Goal: Task Accomplishment & Management: Use online tool/utility

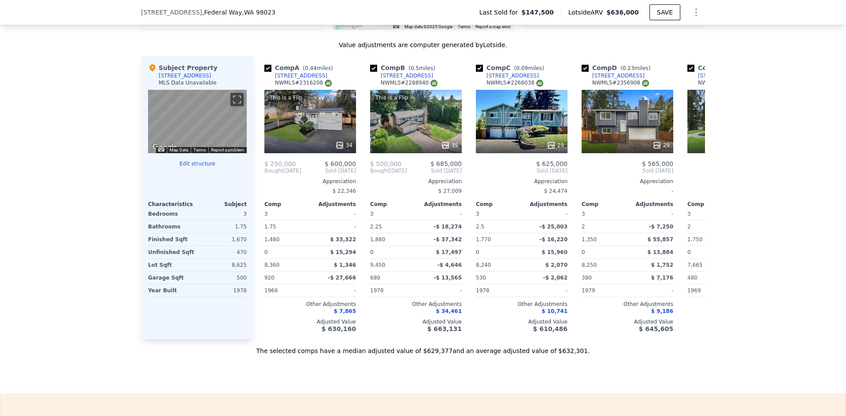
scroll to position [1142, 0]
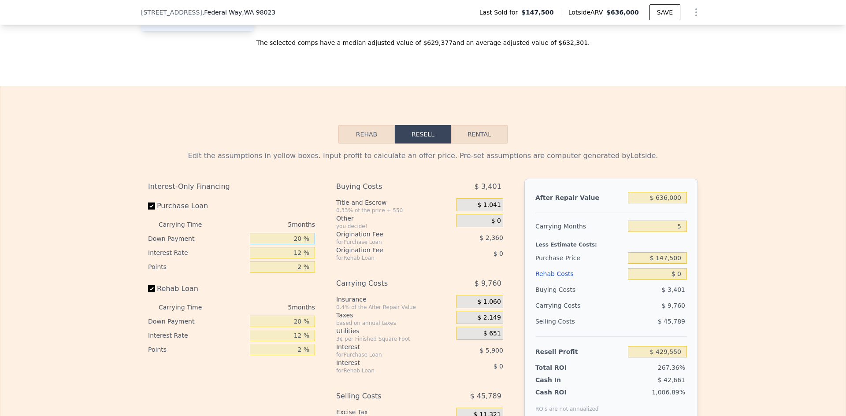
click at [294, 245] on input "20 %" at bounding box center [282, 238] width 65 height 11
type input "0 %"
type input "$ 427,485"
type input "10 %"
type input "$ 428,515"
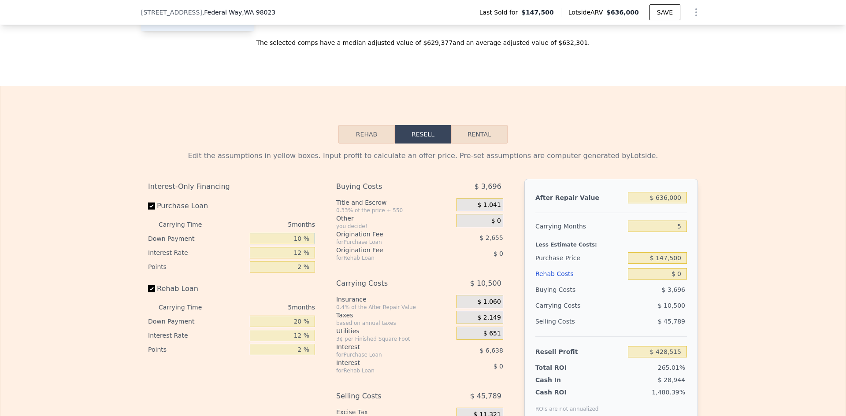
type input "10 %"
type input "9 %"
type input "$ 430,175"
type input "9.5 %"
type input "$ 429,900"
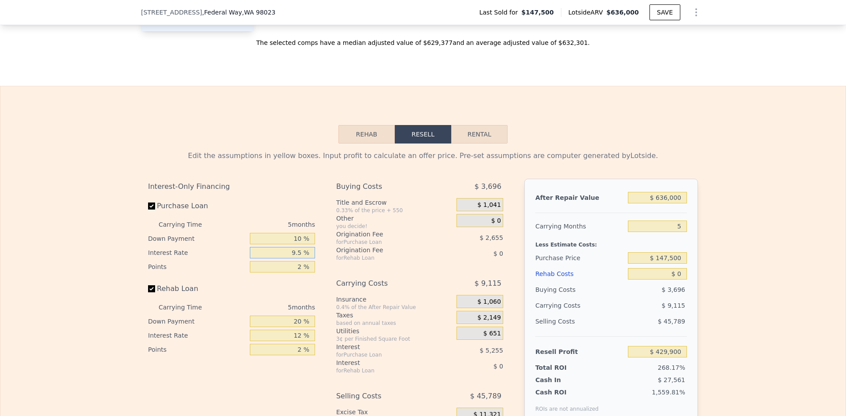
type input "9.5 %"
type input "1 %"
type input "$ 431,227"
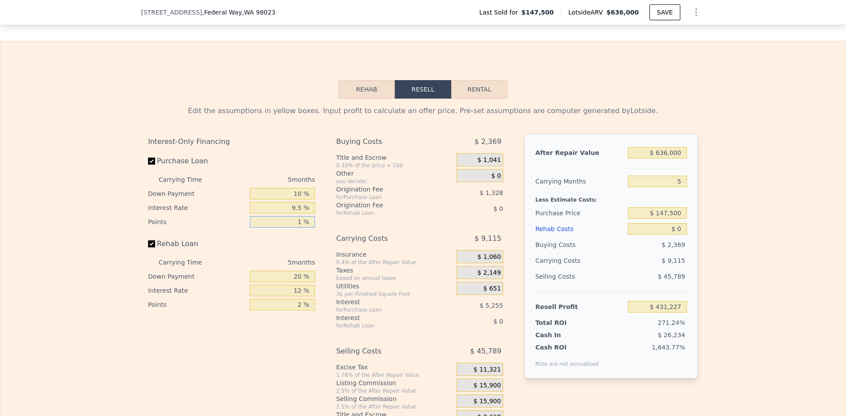
scroll to position [1231, 0]
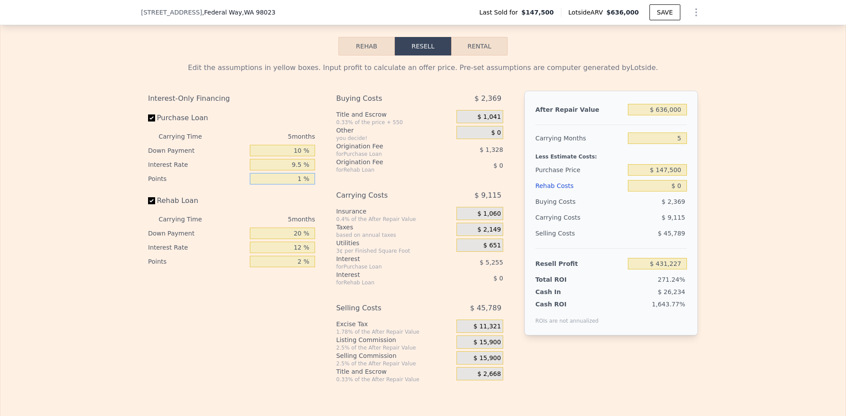
type input "1 %"
click at [300, 239] on input "20 %" at bounding box center [282, 233] width 65 height 11
type input "2 %"
type input "10 %"
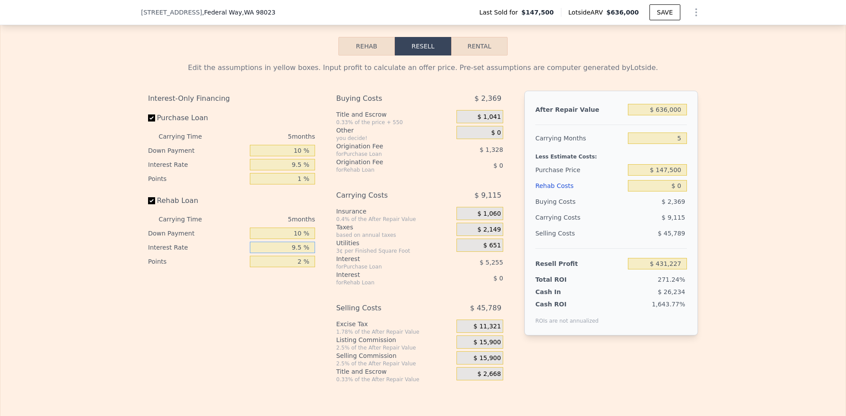
type input "9.5 %"
type input "1 %"
click at [693, 104] on div "Edit the assumptions in yellow boxes. Input profit to calculate an offer price.…" at bounding box center [423, 223] width 550 height 321
click at [675, 115] on input "$ 636,000" at bounding box center [657, 109] width 59 height 11
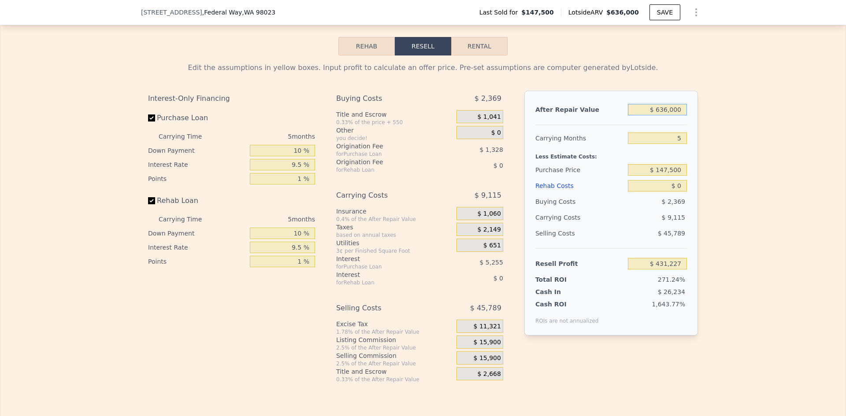
type input "$ 6"
type input "-$ 158,468"
type input "$ 67"
type input "-$ 158,412"
type input "$ 675"
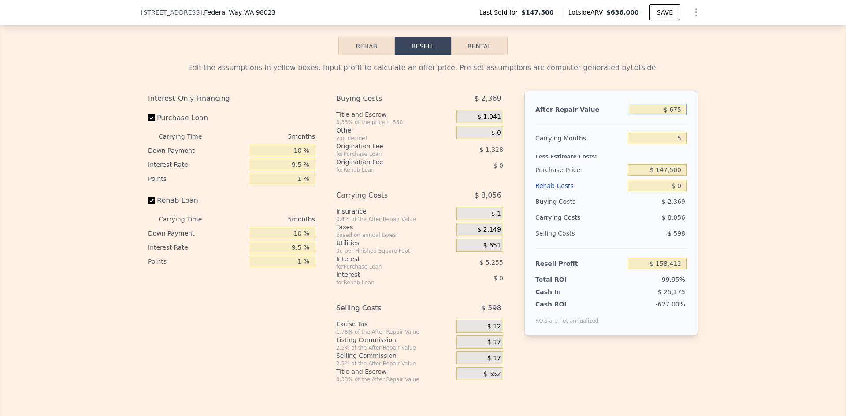
type input "-$ 157,848"
type input "$ 6,750"
type input "-$ 152,215"
type input "$ 675,000"
type input "$ 467,388"
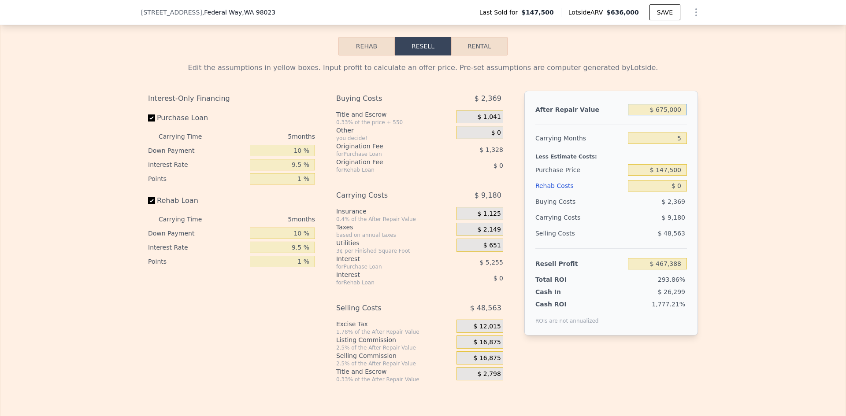
type input "$ 675,000"
click at [681, 144] on input "5" at bounding box center [657, 138] width 59 height 11
type input "4"
type input "$ 469,225"
type input "4"
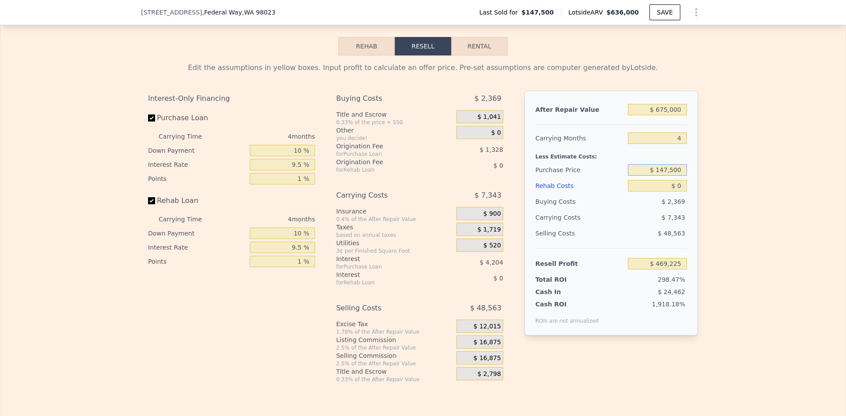
click at [668, 176] on input "$ 147,500" at bounding box center [657, 169] width 59 height 11
type input "$ 450,000"
click at [678, 192] on input "$ 0" at bounding box center [657, 185] width 59 height 11
type input "$ 154,375"
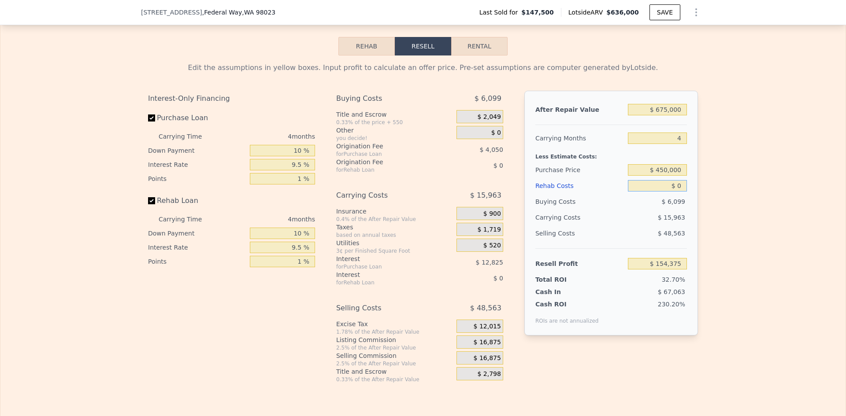
click at [676, 192] on input "$ 0" at bounding box center [657, 185] width 59 height 11
type input "$ 50"
type input "$ 154,325"
type input "$ 500"
type input "$ 153,854"
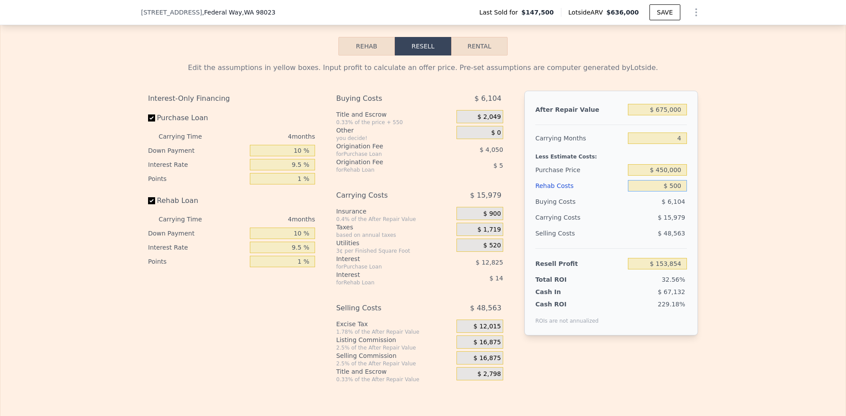
type input "$ 5,000"
type input "$ 149,186"
type input "$ 50,000"
type input "$ 102,501"
type input "$ 50,000"
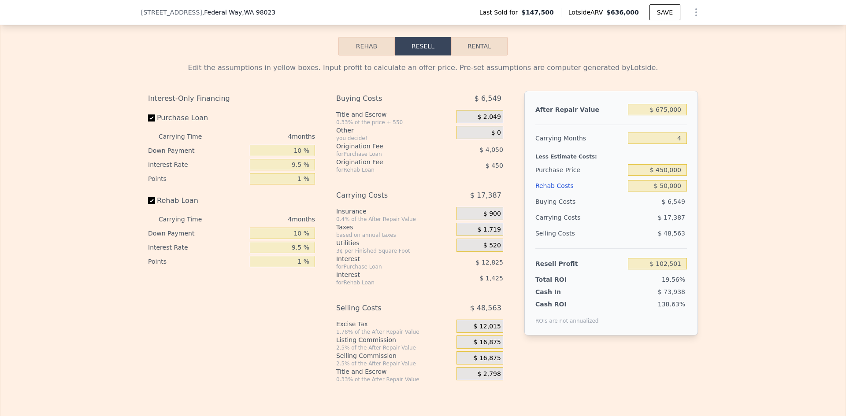
click at [729, 236] on div "Edit the assumptions in yellow boxes. Input profit to calculate an offer price.…" at bounding box center [422, 220] width 845 height 328
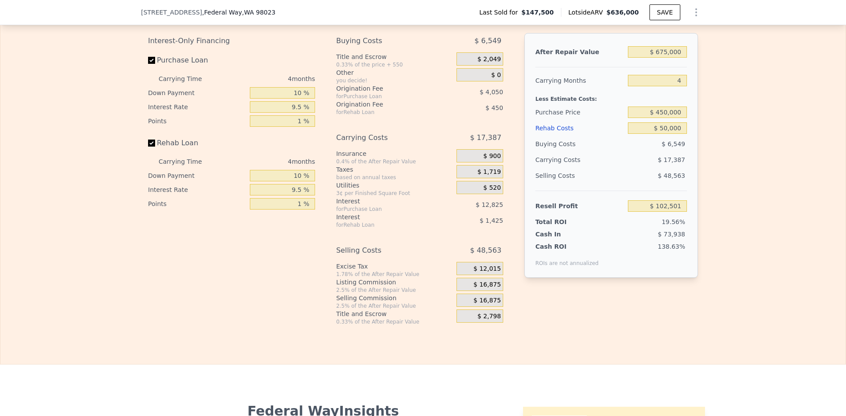
scroll to position [1363, 0]
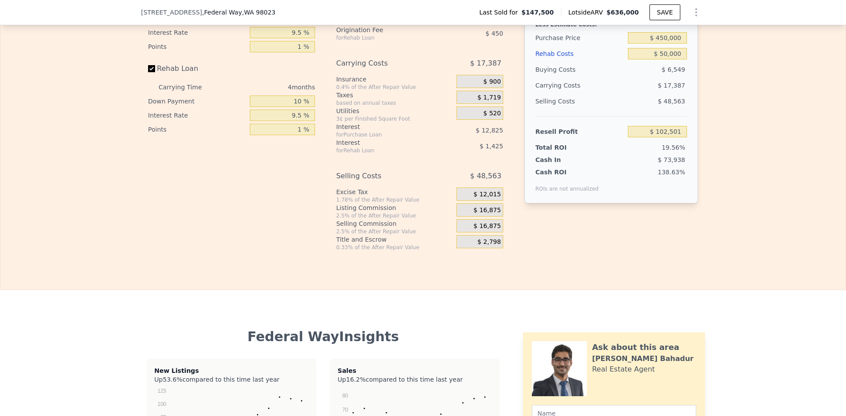
click at [481, 215] on span "$ 16,875" at bounding box center [487, 211] width 27 height 8
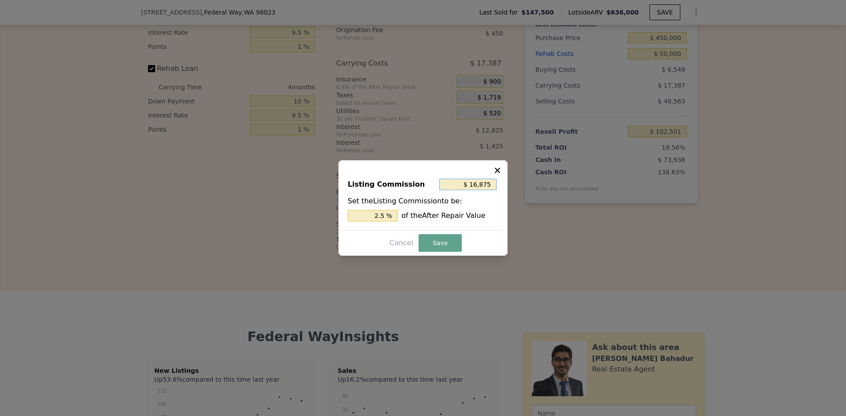
click at [482, 183] on input "$ 16,875" at bounding box center [467, 184] width 57 height 11
type input "$ 5"
type input "0.001 %"
type input "$ 50"
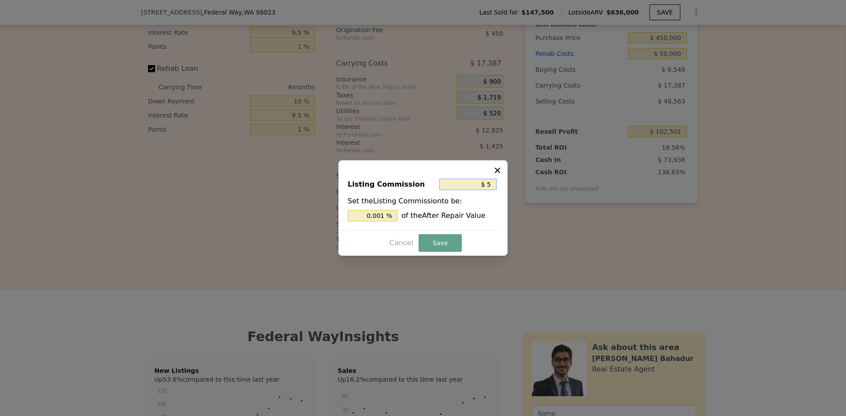
type input "0.007 %"
type input "$ 500"
type input "0.074 %"
type input "$ 500"
click at [445, 245] on button "Save" at bounding box center [440, 243] width 43 height 18
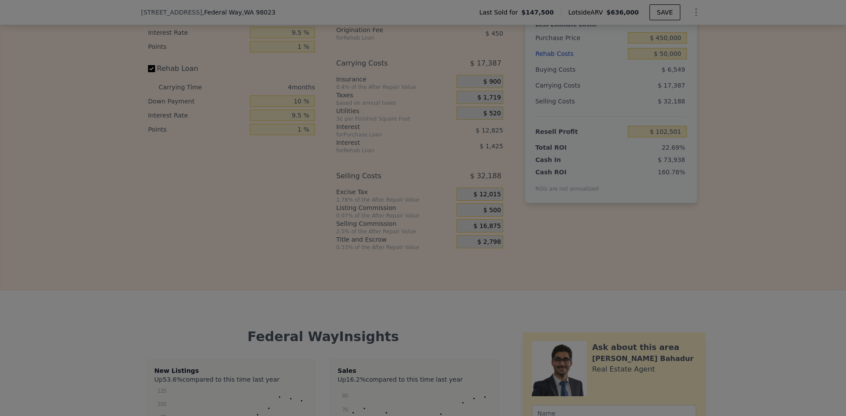
type input "$ 118,876"
click at [705, 262] on div at bounding box center [423, 208] width 846 height 416
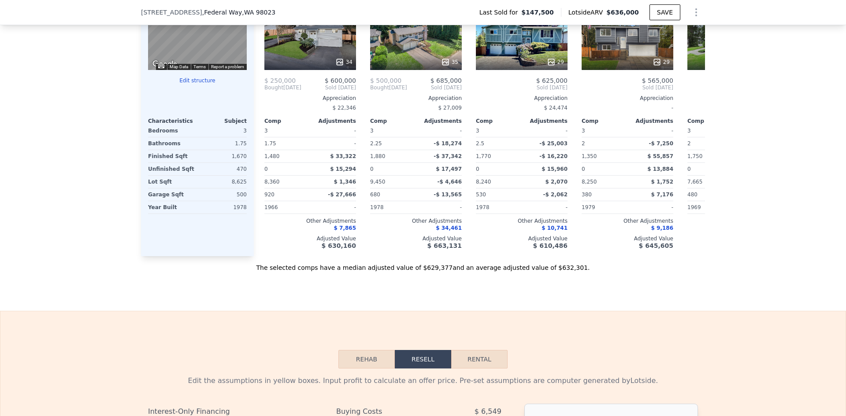
scroll to position [878, 0]
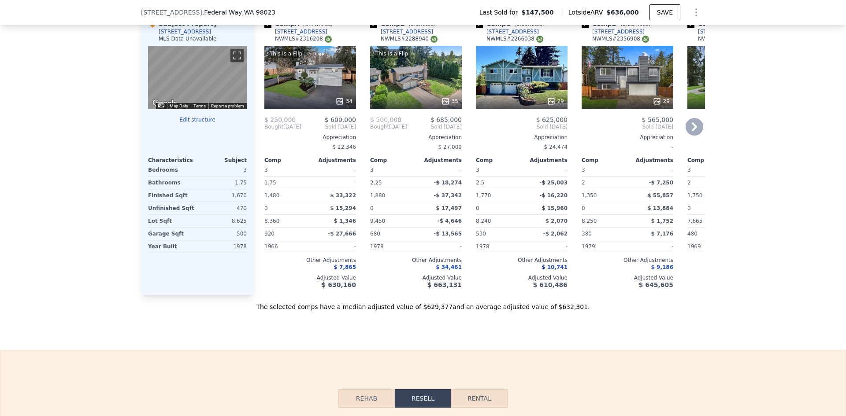
click at [418, 86] on div "This is a Flip 35" at bounding box center [416, 77] width 92 height 63
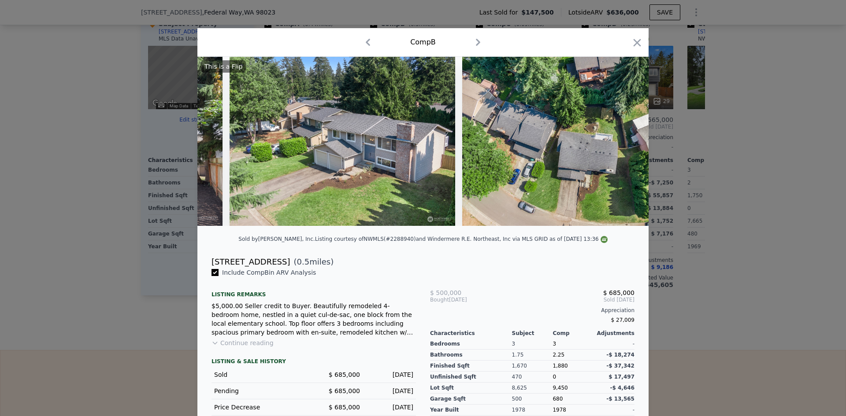
scroll to position [0, 8584]
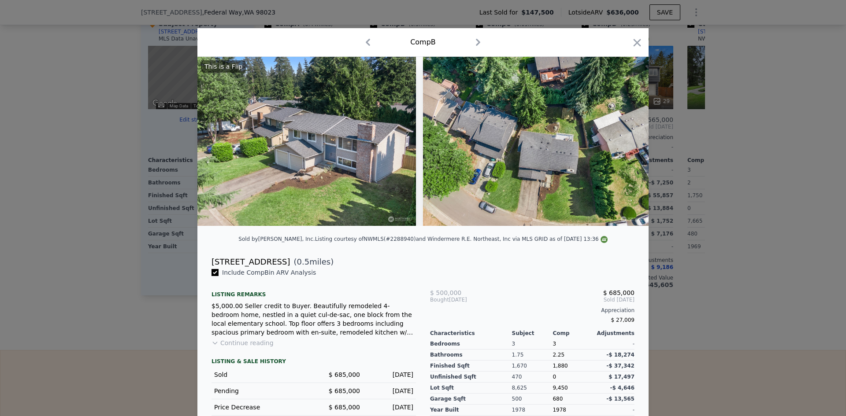
click at [749, 211] on div at bounding box center [423, 208] width 846 height 416
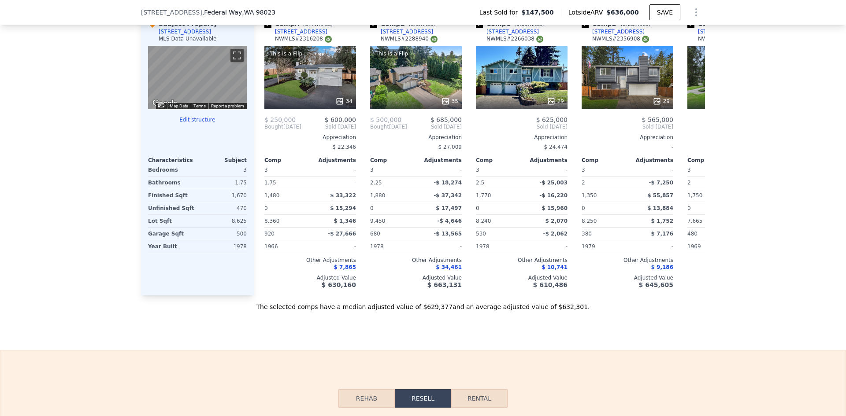
click at [698, 13] on icon "Show Options" at bounding box center [696, 12] width 11 height 11
click at [677, 35] on div "Edit Structure" at bounding box center [655, 35] width 99 height 18
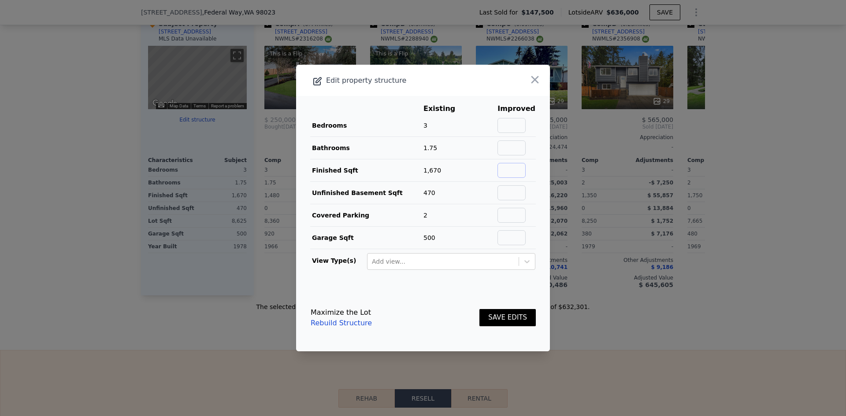
click at [517, 173] on input "text" at bounding box center [511, 170] width 28 height 15
type input "2350"
click at [492, 315] on button "SAVE EDITS" at bounding box center [507, 317] width 56 height 17
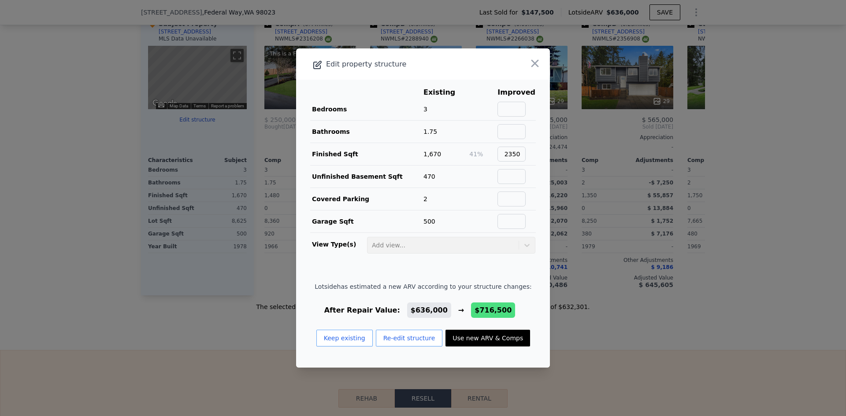
drag, startPoint x: 503, startPoint y: 341, endPoint x: 801, endPoint y: 263, distance: 307.7
click at [504, 341] on button "Use new ARV & Comps" at bounding box center [487, 338] width 85 height 17
type input "5"
type input "3"
type input "1740"
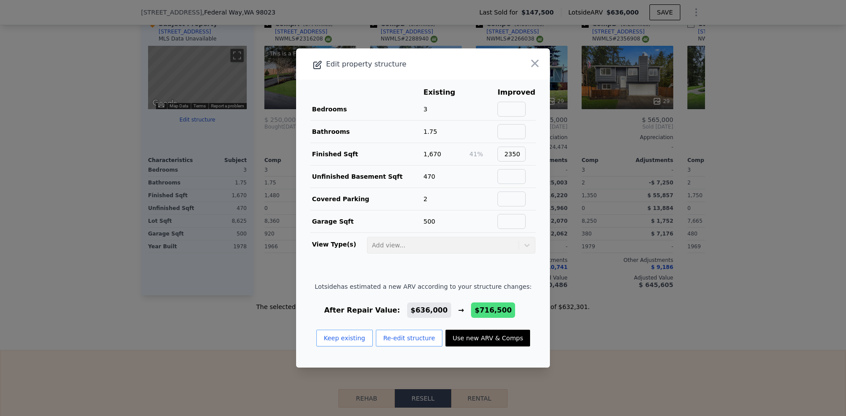
type input "2430"
type input "9450"
checkbox input "false"
checkbox input "true"
type input "$ 716,500"
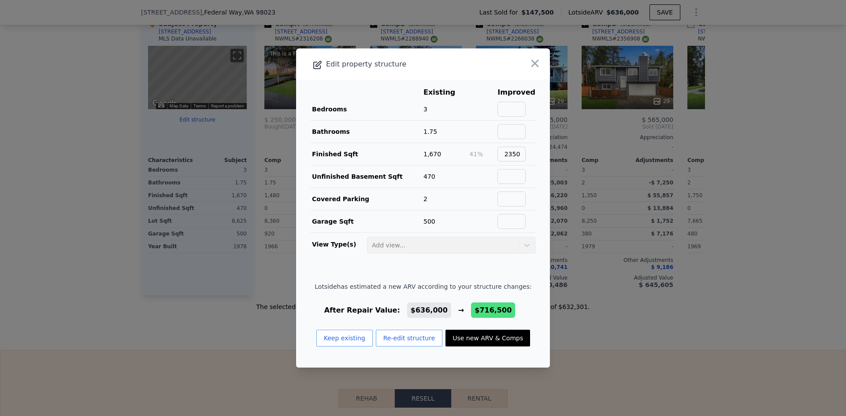
type input "$ 158,375"
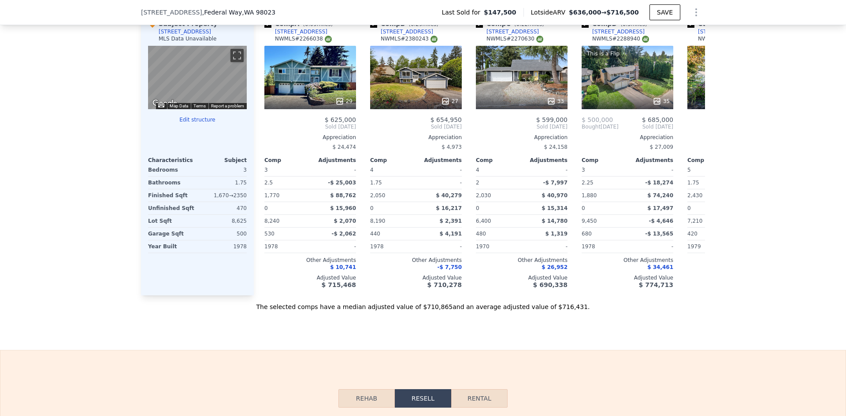
click at [804, 261] on div "We found 12 sales that match your search Filters Map Prices Modify Comp Filters…" at bounding box center [423, 63] width 846 height 497
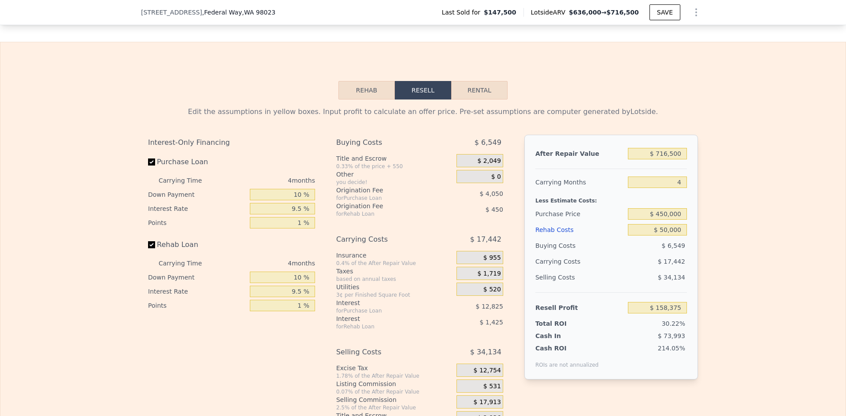
click at [675, 169] on div at bounding box center [611, 165] width 152 height 7
click at [675, 159] on input "$ 716,500" at bounding box center [657, 153] width 59 height 11
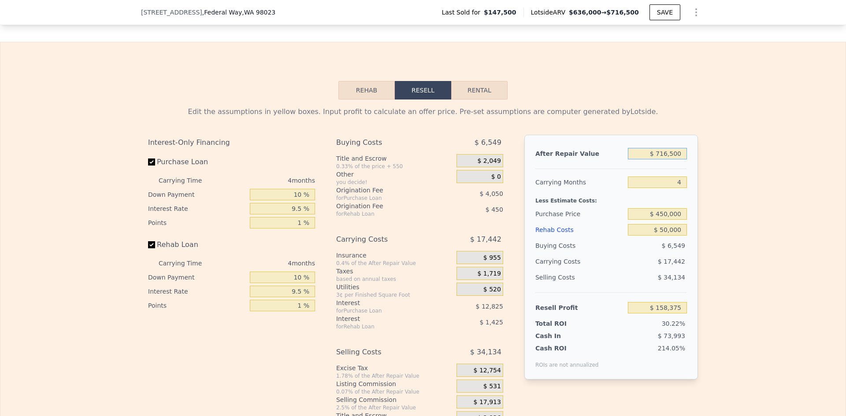
type input "$ 6"
type input "-$ 523,580"
type input "$ 67"
type input "-$ 523,522"
type input "$ 675"
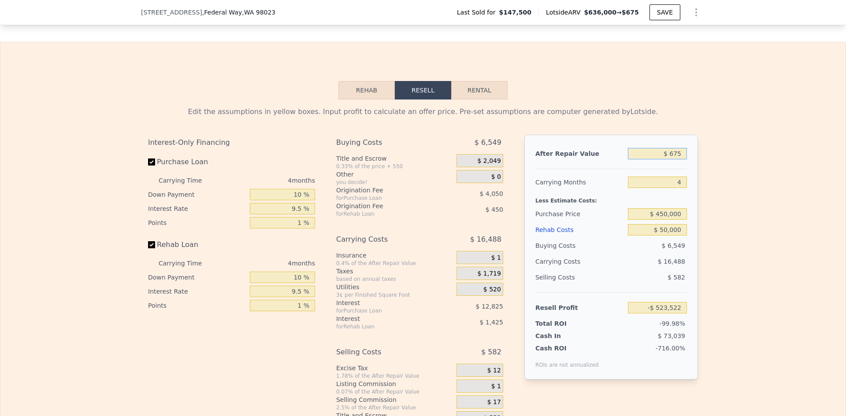
type input "-$ 522,944"
type input "$ 6,750"
type input "-$ 517,161"
type input "$ 675,000"
type input "$ 118,876"
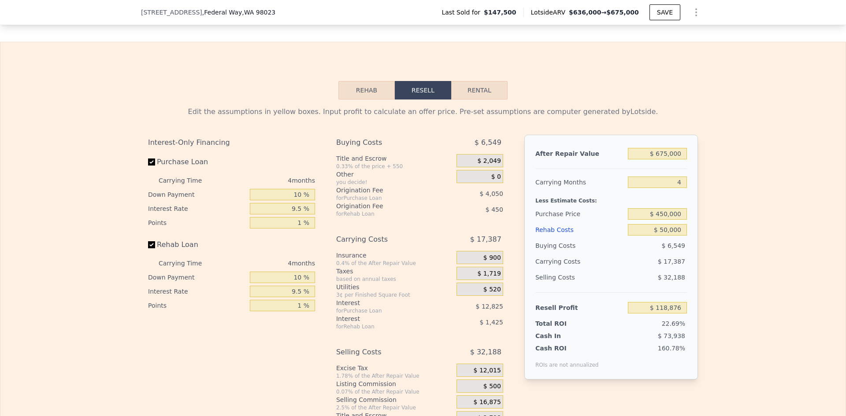
click at [718, 175] on div "Edit the assumptions in yellow boxes. Input profit to calculate an offer price.…" at bounding box center [422, 264] width 845 height 328
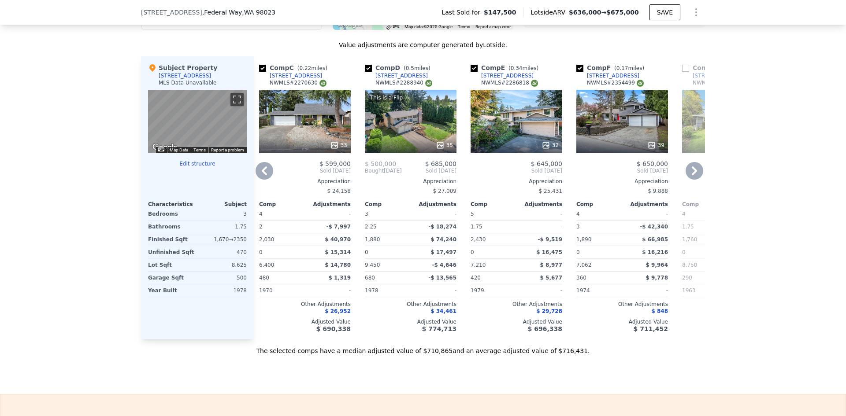
scroll to position [0, 219]
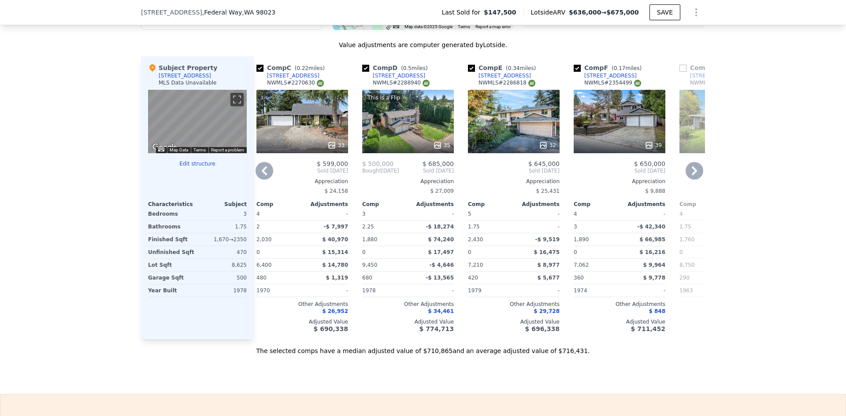
click at [491, 162] on div "Comp E ( 0.34 miles) [STREET_ADDRESS] # 2286818 32 $ 645,000 Sold [DATE] Apprec…" at bounding box center [513, 197] width 99 height 283
click at [492, 141] on div "32" at bounding box center [514, 121] width 92 height 63
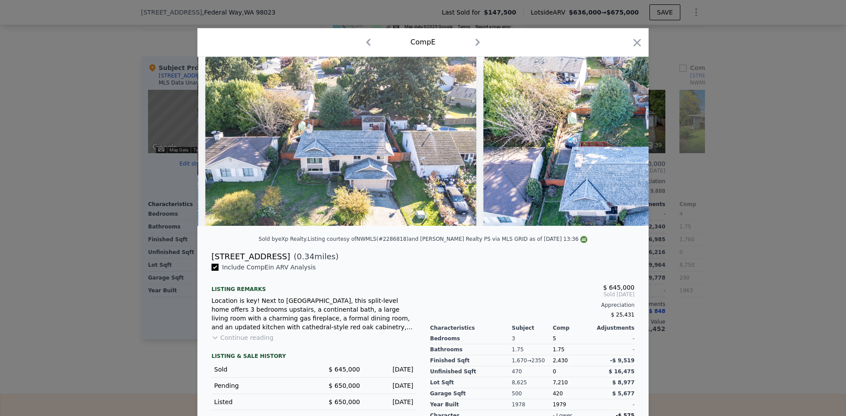
scroll to position [0, 7215]
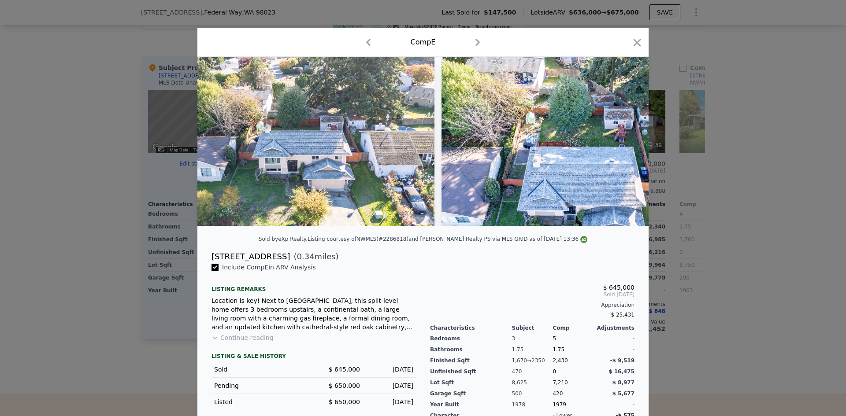
click at [724, 218] on div at bounding box center [423, 208] width 846 height 416
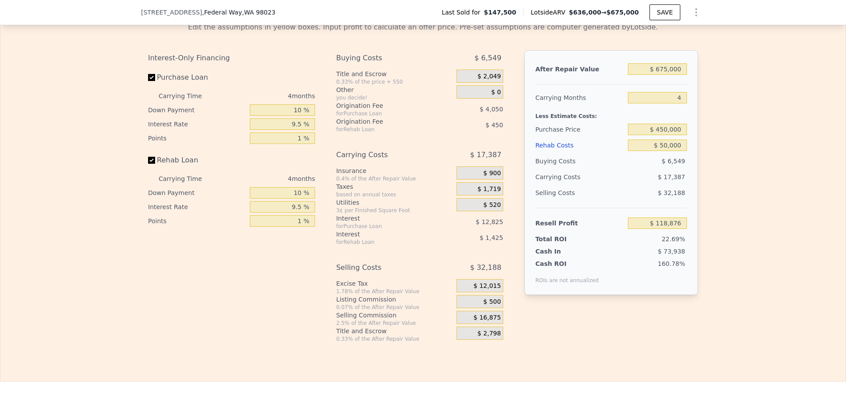
scroll to position [1186, 0]
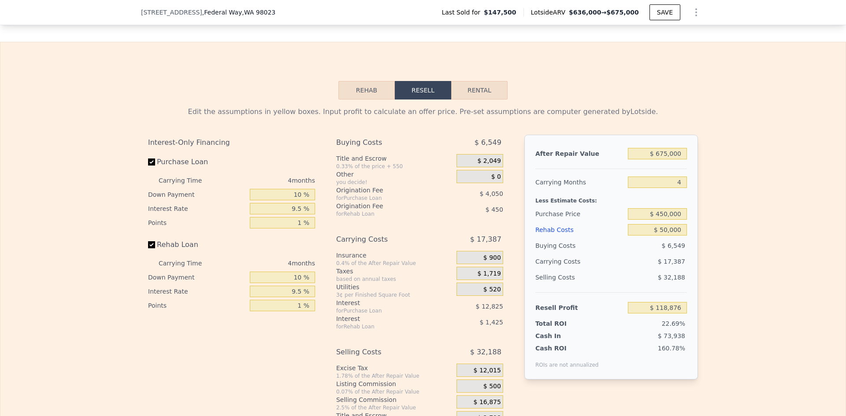
click at [670, 161] on div "$ 675,000" at bounding box center [657, 154] width 59 height 16
click at [670, 162] on div "$ 675,000" at bounding box center [657, 154] width 59 height 16
click at [670, 159] on input "$ 675,000" at bounding box center [657, 153] width 59 height 11
type input "$ 6"
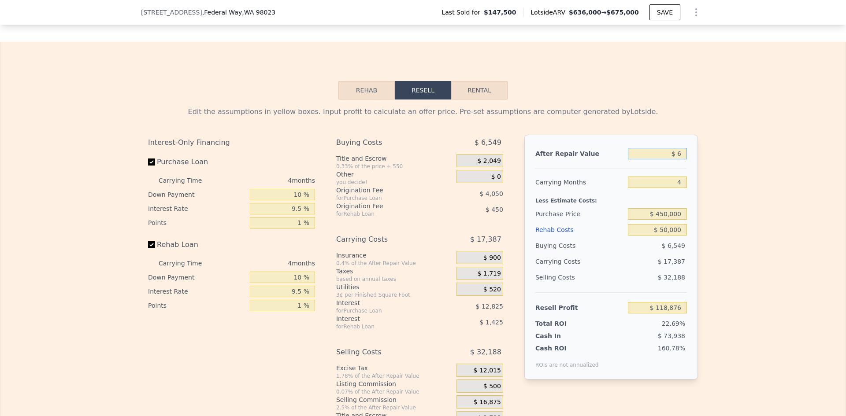
type input "-$ 523,580"
type input "$ 6,999"
type input "-$ 516,924"
type input "$ 699,999"
type input "$ 142,670"
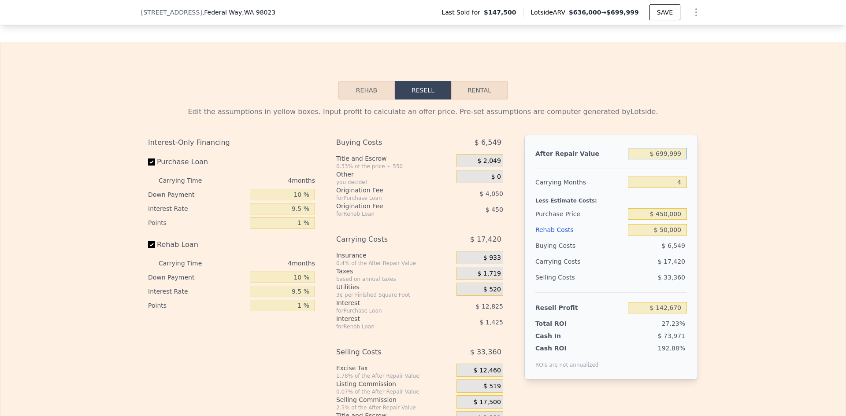
type input "$ 69,999"
type input "-$ 456,961"
type input "$ 6,999"
type input "-$ 516,924"
type input "$ 69,995"
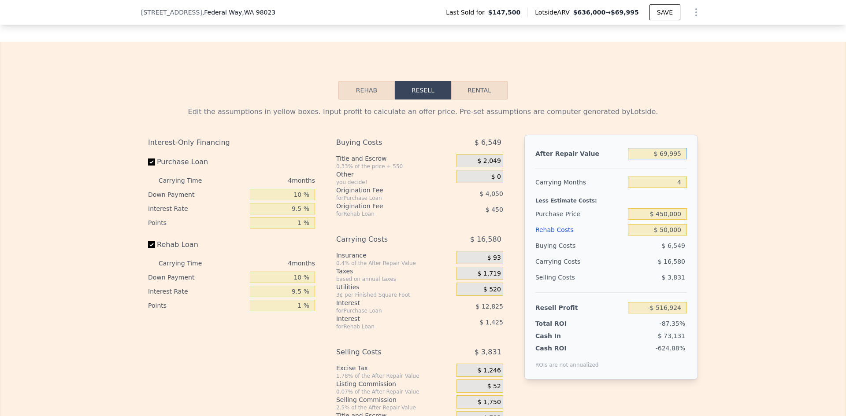
type input "-$ 456,965"
type input "$ 699,950"
type input "$ 142,624"
type input "$ 699,950"
click at [710, 140] on div "Edit the assumptions in yellow boxes. Input profit to calculate an offer price.…" at bounding box center [422, 264] width 845 height 328
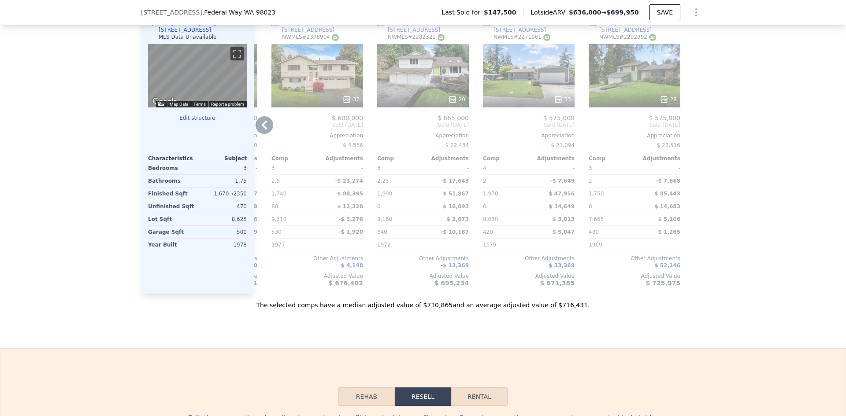
scroll to position [834, 0]
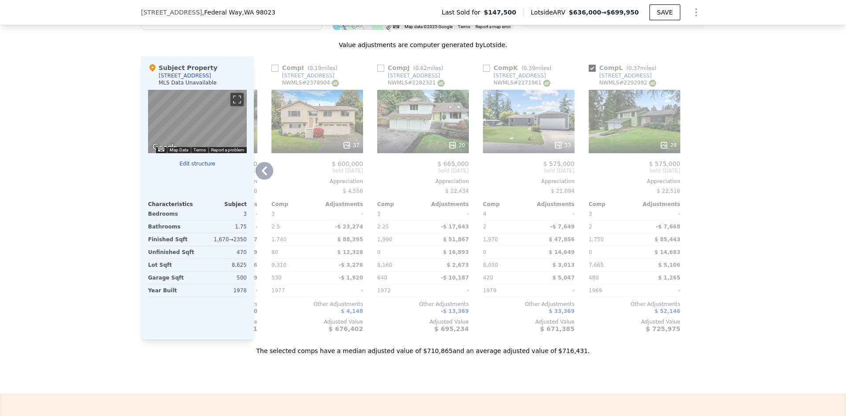
type input "4"
type input "2.5"
type input "1350"
type input "2050"
type input "10319"
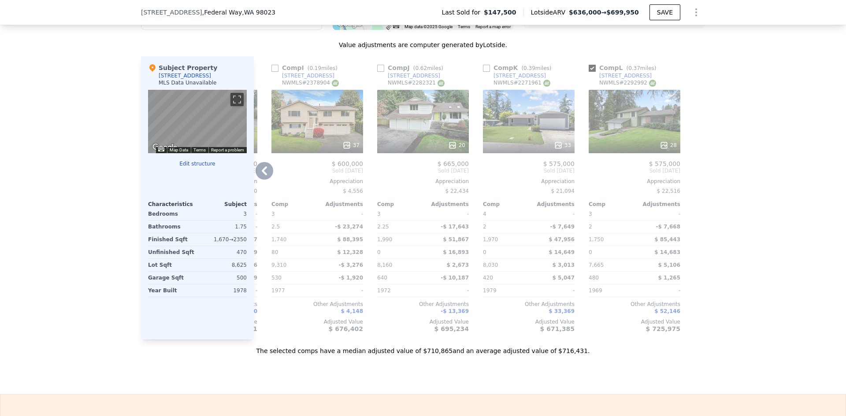
checkbox input "false"
type input "$ 636,000"
type input "5"
type input "$ 0"
type input "$ 429,550"
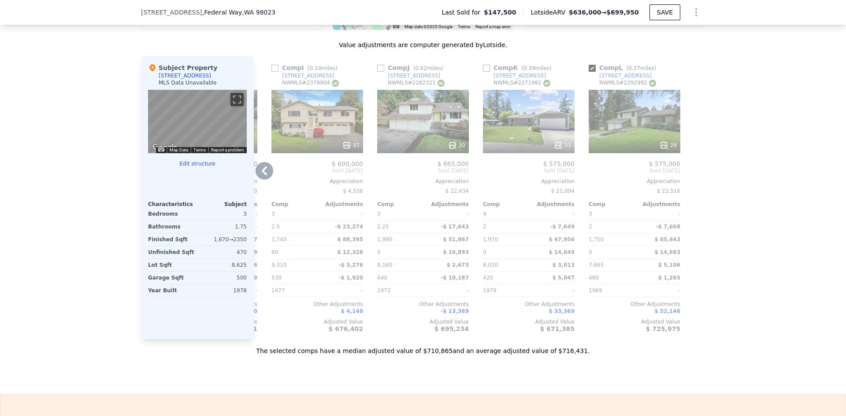
checkbox input "true"
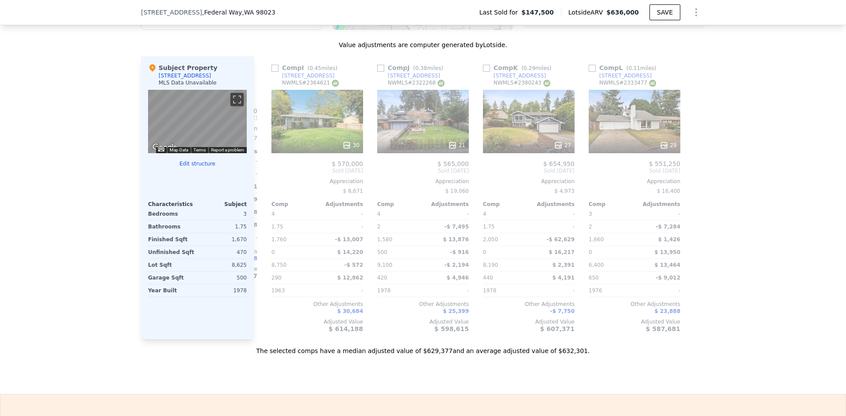
click at [727, 258] on div "We found 12 sales that match your search Filters Map Prices Modify Comp Filters…" at bounding box center [423, 107] width 846 height 497
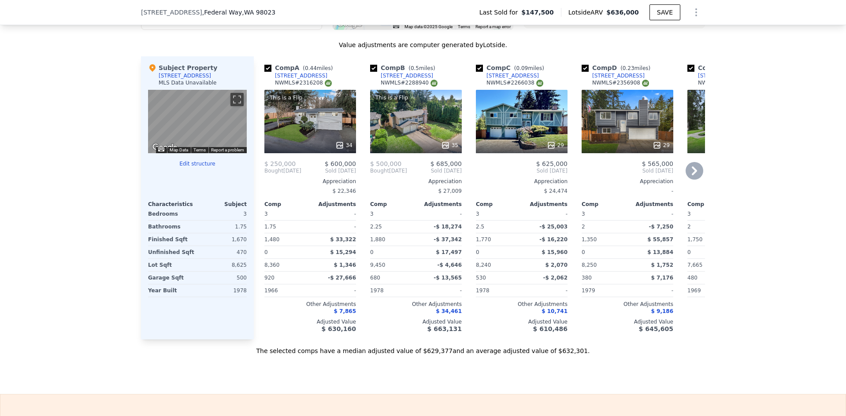
scroll to position [0, 5]
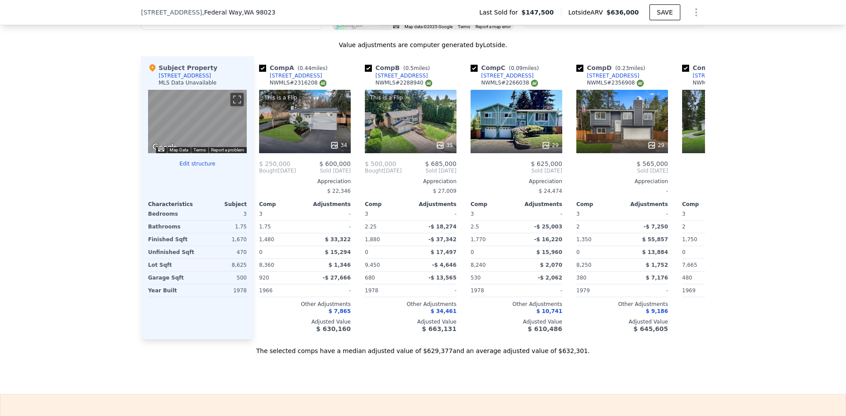
click at [696, 15] on icon "Show Options" at bounding box center [696, 12] width 11 height 11
click at [657, 34] on div "Edit Structure" at bounding box center [655, 35] width 99 height 18
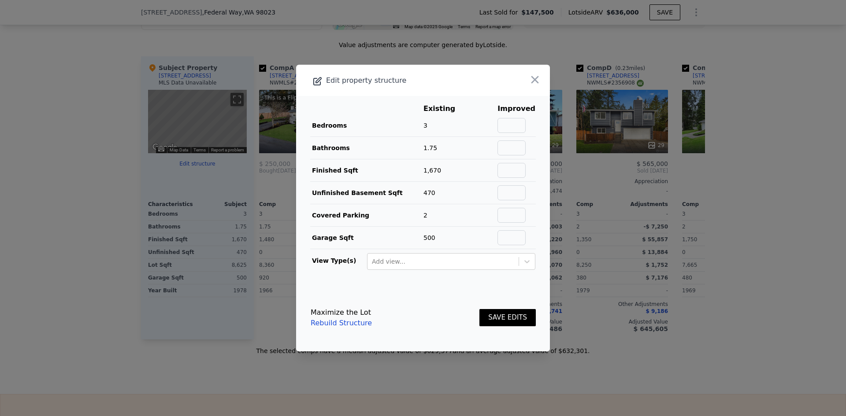
click at [742, 93] on div at bounding box center [423, 208] width 846 height 416
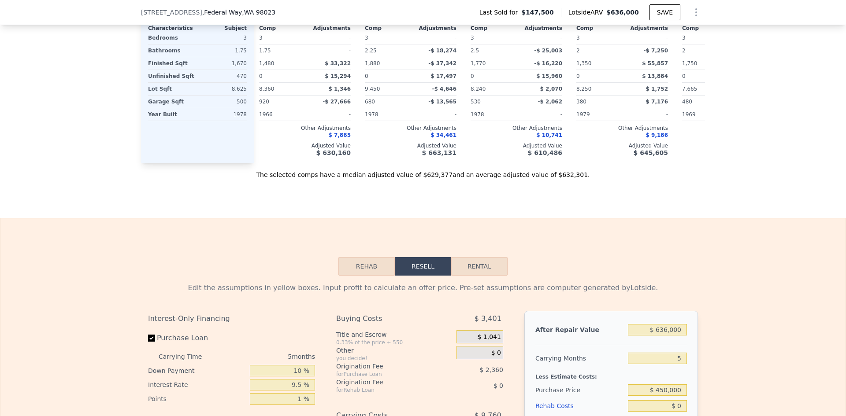
scroll to position [1186, 0]
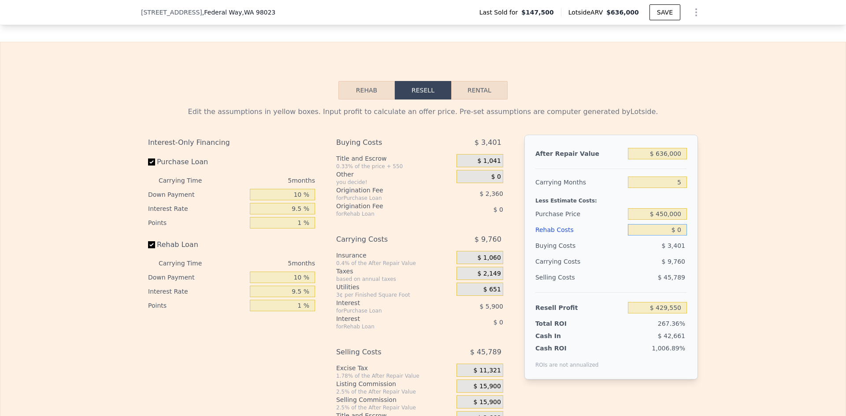
click at [677, 236] on input "$ 0" at bounding box center [657, 229] width 59 height 11
click at [680, 236] on input "$ 0" at bounding box center [657, 229] width 59 height 11
click at [676, 236] on input "$ 0" at bounding box center [657, 229] width 59 height 11
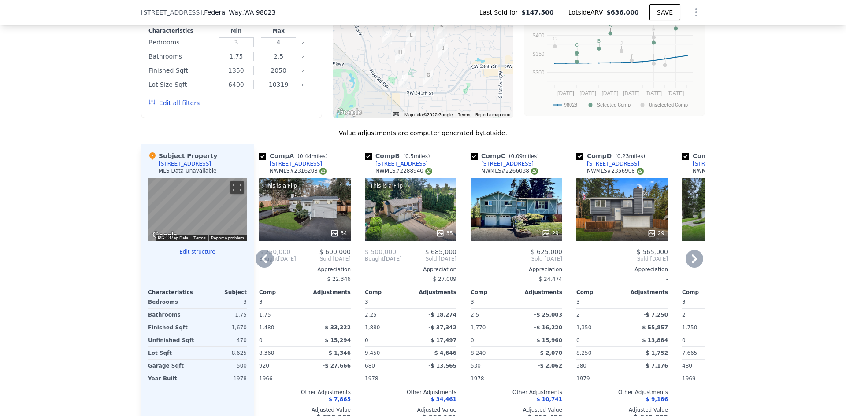
scroll to position [790, 0]
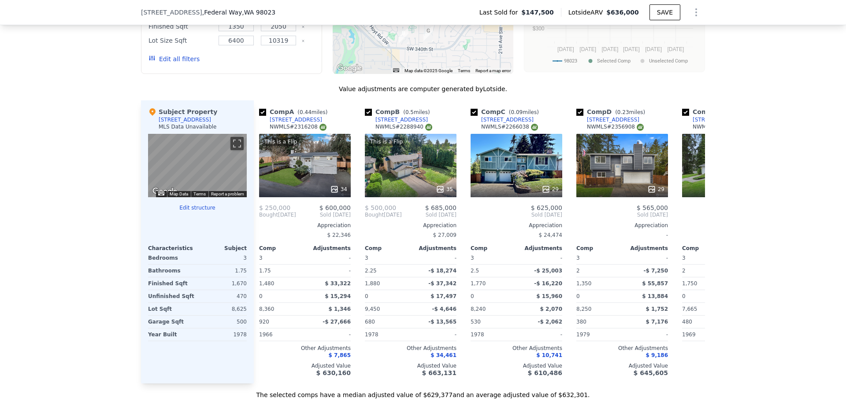
click at [692, 14] on icon "Show Options" at bounding box center [696, 12] width 11 height 11
click at [660, 37] on div "Edit Structure" at bounding box center [655, 35] width 99 height 18
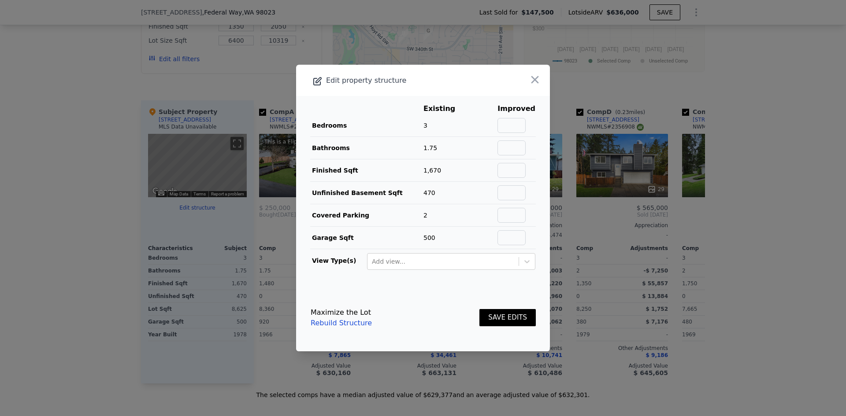
click at [493, 167] on td at bounding box center [483, 170] width 28 height 22
click at [501, 173] on input "text" at bounding box center [511, 170] width 28 height 15
type input "2350"
click at [460, 216] on td "2" at bounding box center [446, 215] width 46 height 22
click at [527, 316] on button "SAVE EDITS" at bounding box center [507, 317] width 56 height 17
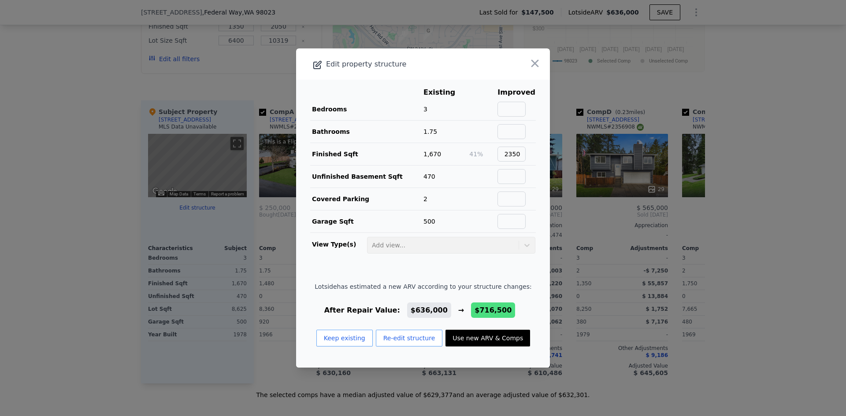
click at [508, 339] on button "Use new ARV & Comps" at bounding box center [487, 338] width 85 height 17
type input "5"
type input "3"
type input "1740"
type input "2430"
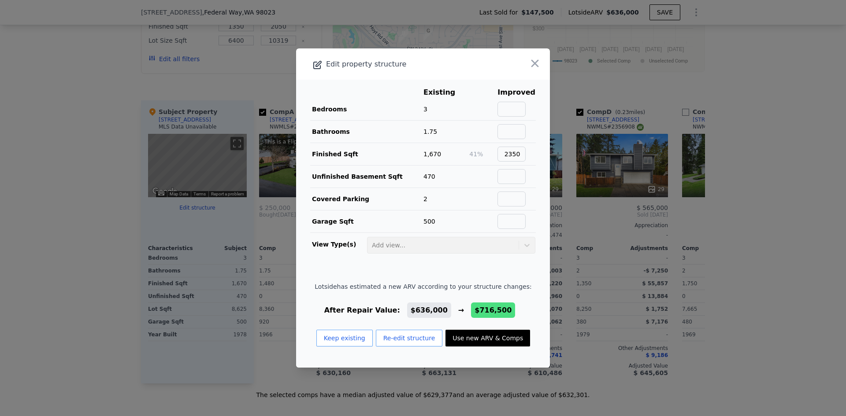
type input "9450"
type input "$ 716,500"
type input "$ 504,189"
checkbox input "false"
checkbox input "true"
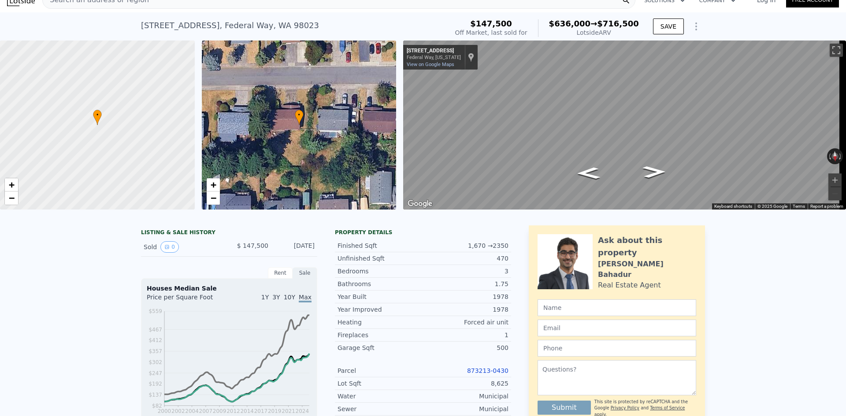
scroll to position [0, 0]
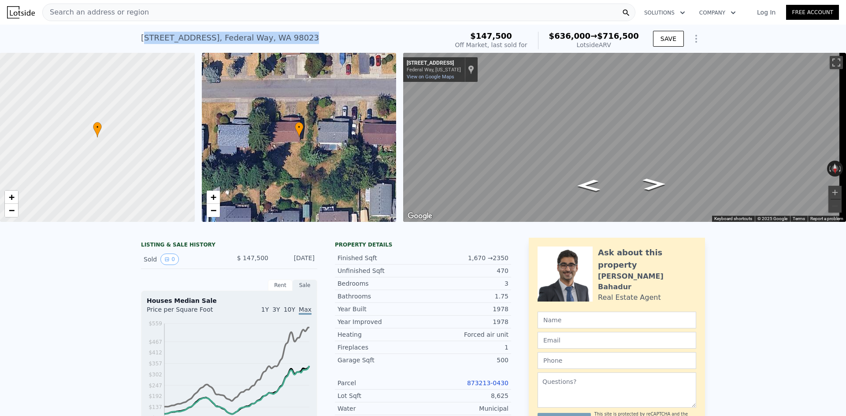
drag, startPoint x: 302, startPoint y: 41, endPoint x: 141, endPoint y: 45, distance: 161.8
click at [141, 45] on div "[STREET_ADDRESS] Sold [DATE] for $147,500 (~ARV $636k → $716,500 )" at bounding box center [292, 40] width 303 height 25
click at [141, 44] on div "[STREET_ADDRESS]" at bounding box center [230, 38] width 178 height 12
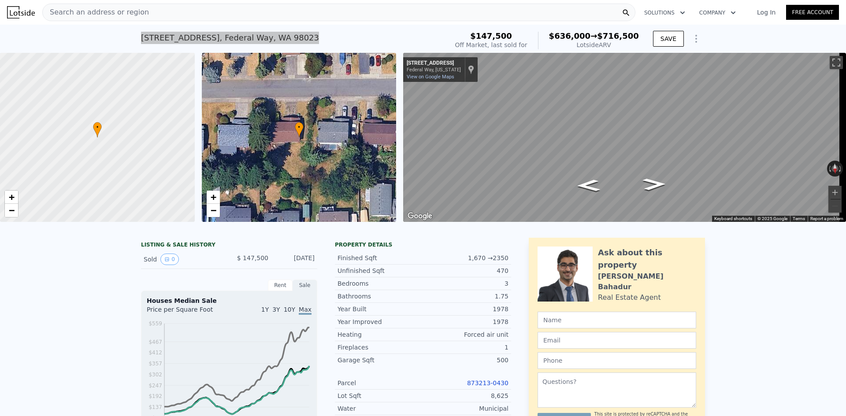
type input "4"
type input "2.5"
type input "1350"
type input "2050"
type input "10319"
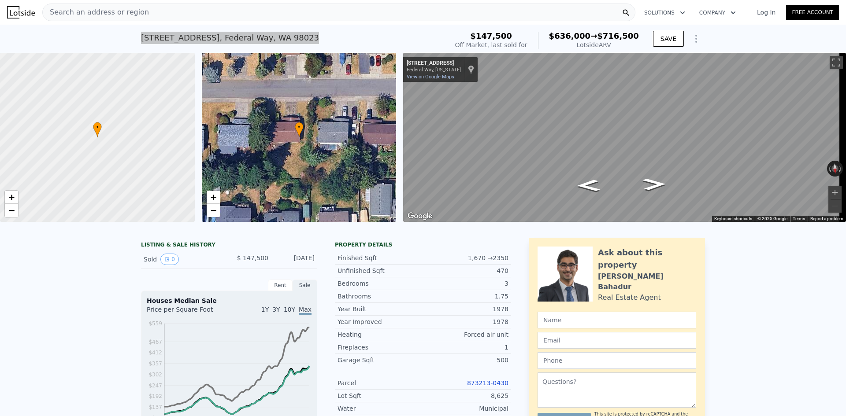
type input "$ 636,000"
type input "$ 429,550"
checkbox input "false"
checkbox input "true"
